Goal: Check status

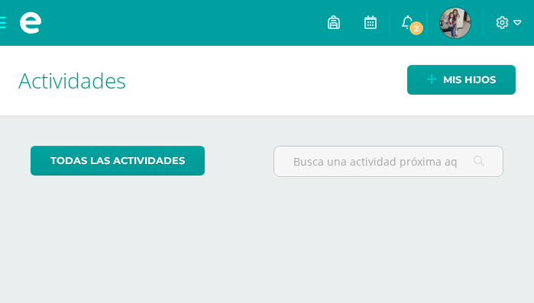
click at [455, 34] on img at bounding box center [455, 23] width 31 height 31
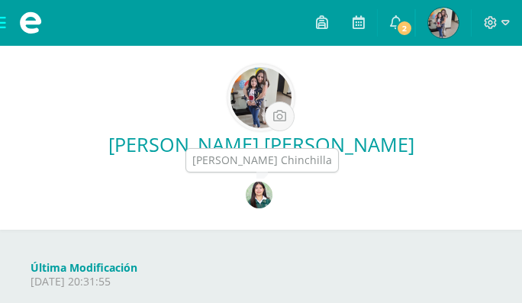
click at [260, 193] on img at bounding box center [259, 195] width 27 height 27
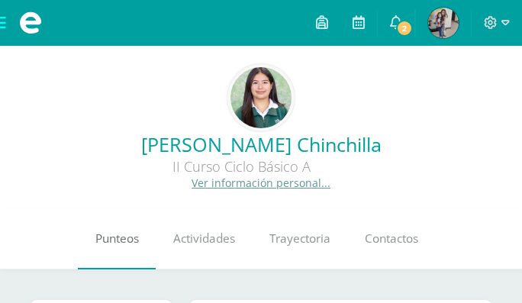
click at [138, 231] on link "Punteos" at bounding box center [117, 238] width 78 height 61
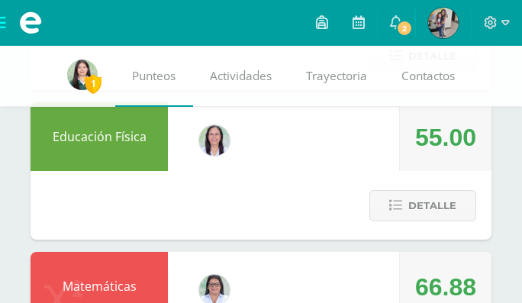
scroll to position [1910, 0]
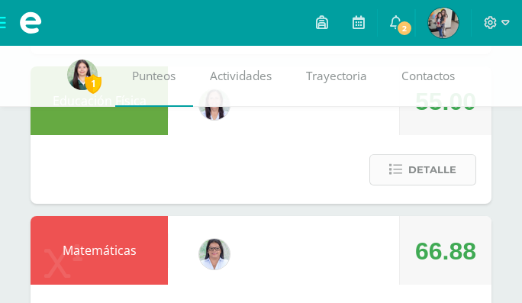
click at [452, 172] on span "Detalle" at bounding box center [432, 170] width 48 height 28
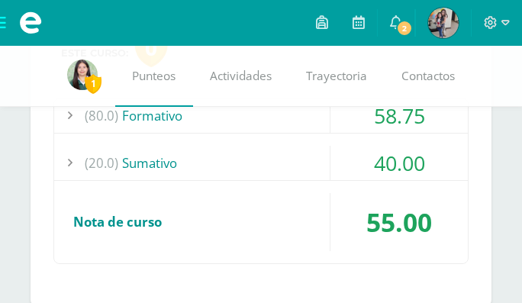
scroll to position [2110, 0]
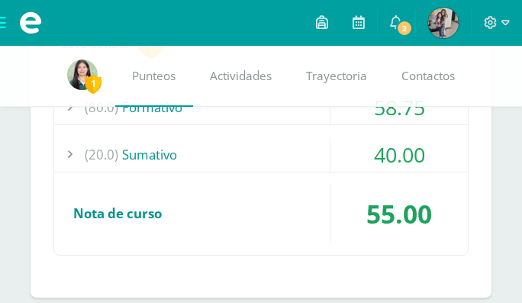
click at [369, 145] on div "40.00" at bounding box center [399, 154] width 137 height 34
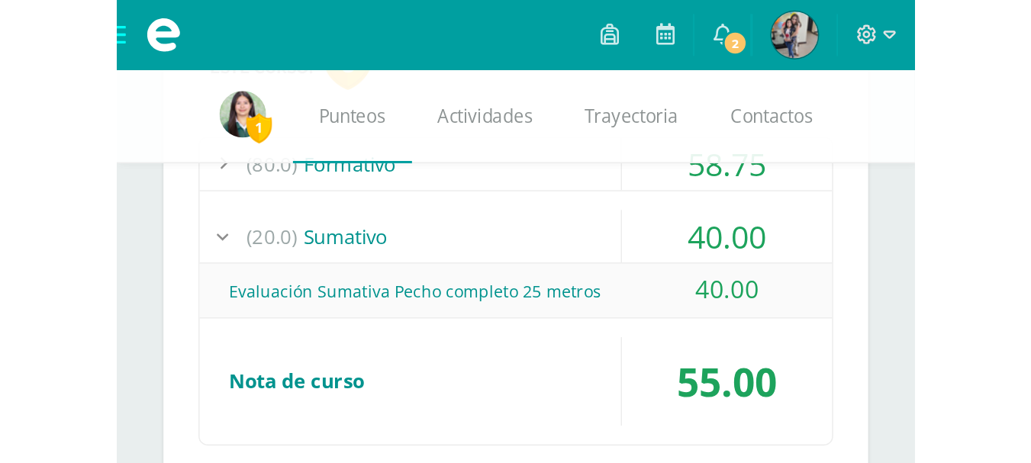
scroll to position [1195, 0]
